Goal: Task Accomplishment & Management: Manage account settings

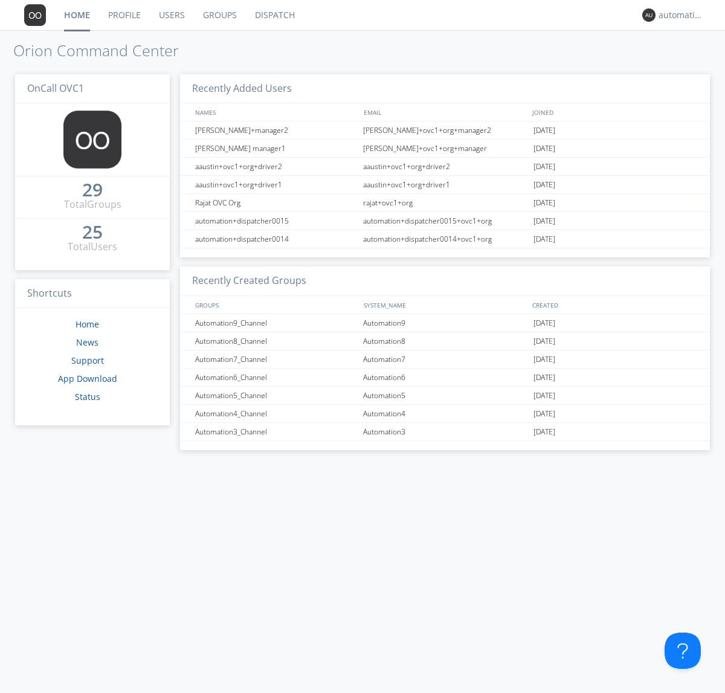
click at [219, 15] on link "Groups" at bounding box center [220, 15] width 52 height 30
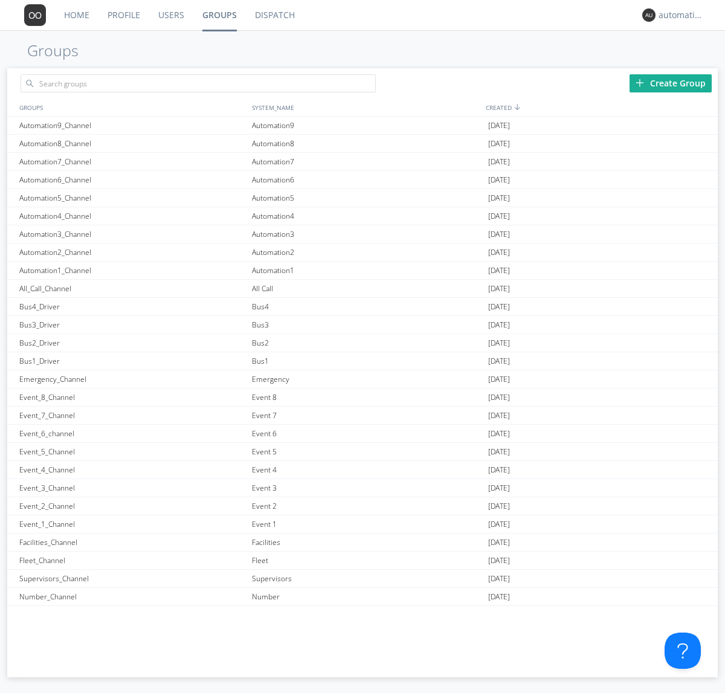
click at [670, 83] on div "Create Group" at bounding box center [670, 83] width 82 height 18
click at [219, 15] on link "Groups" at bounding box center [219, 15] width 53 height 30
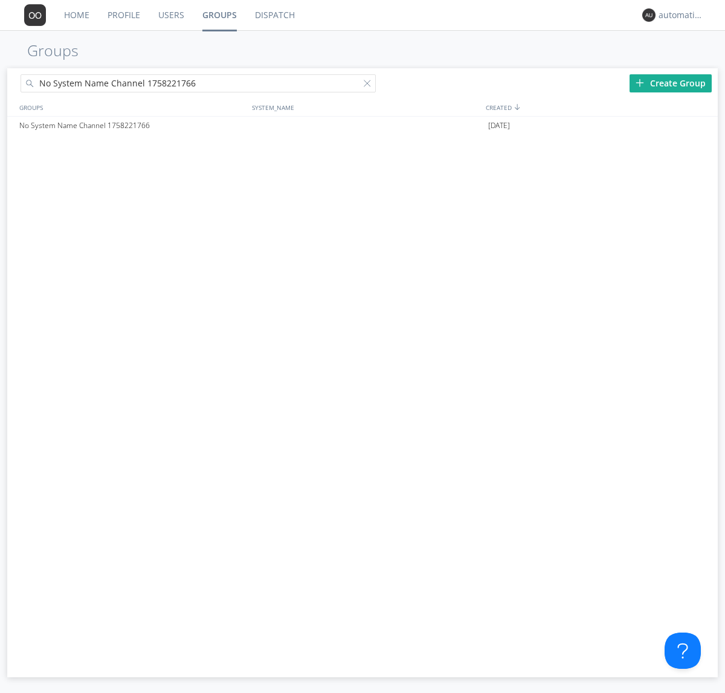
type input "No System Name Channel 1758221766"
click at [370, 85] on div at bounding box center [369, 86] width 12 height 12
type input "No System Name Channel 1758221766"
click at [132, 125] on div "No System Name Channel 1758221766" at bounding box center [132, 126] width 232 height 18
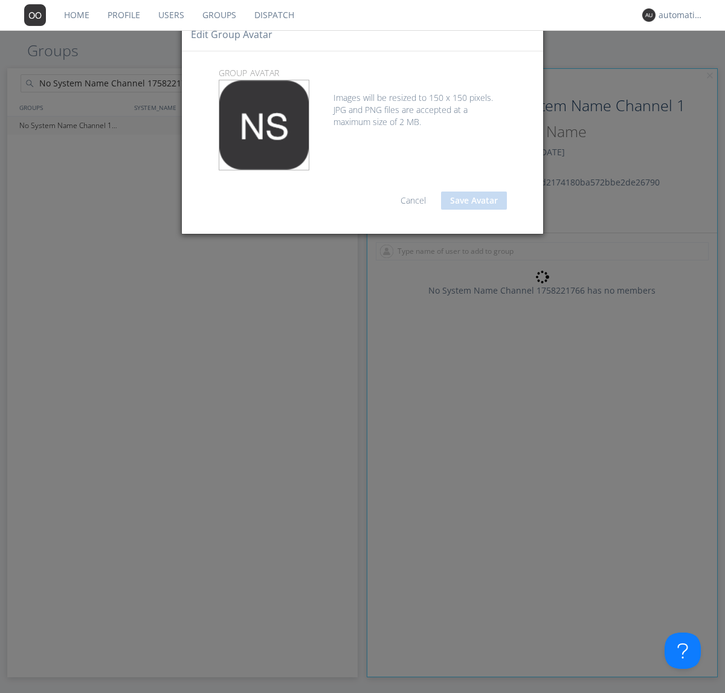
type input "System Name 1758221766"
